Goal: Transaction & Acquisition: Purchase product/service

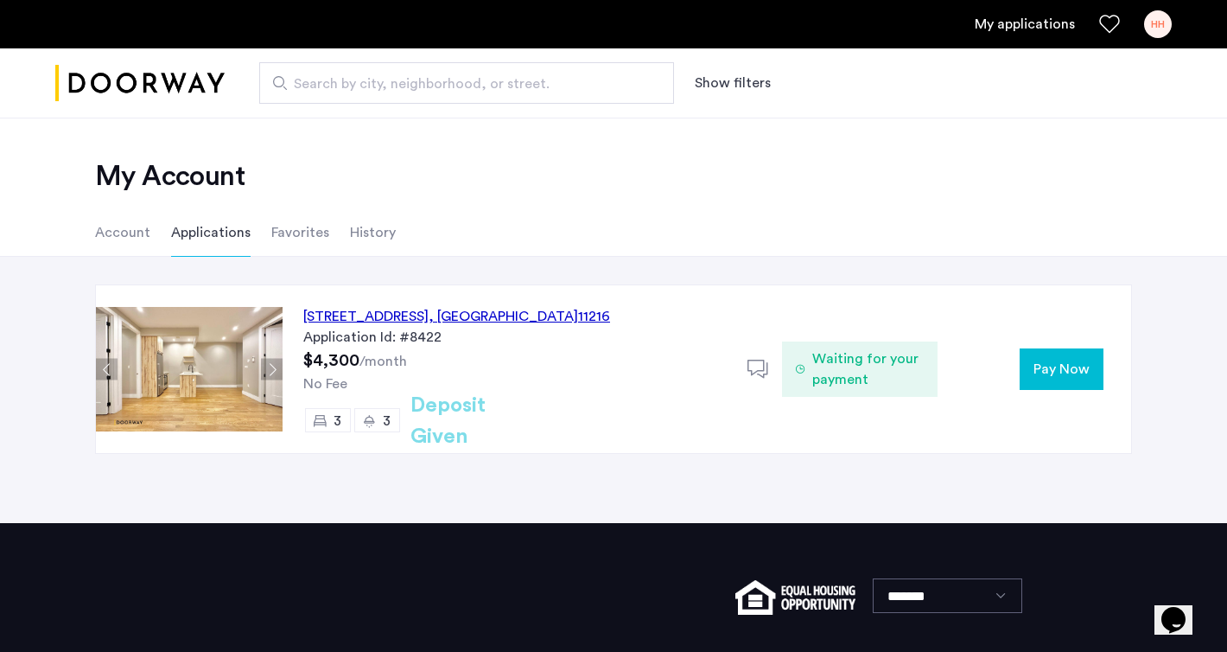
click at [1079, 357] on button "Pay Now" at bounding box center [1062, 368] width 84 height 41
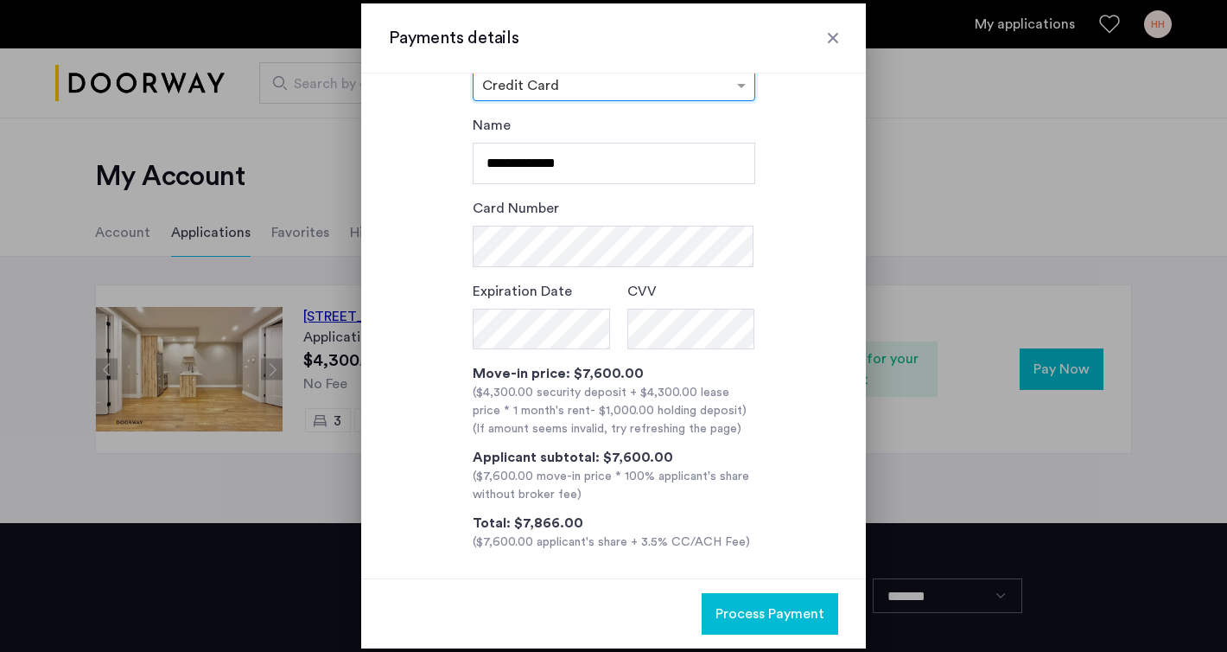
scroll to position [54, 0]
click at [828, 33] on div at bounding box center [832, 37] width 17 height 17
